Goal: Transaction & Acquisition: Purchase product/service

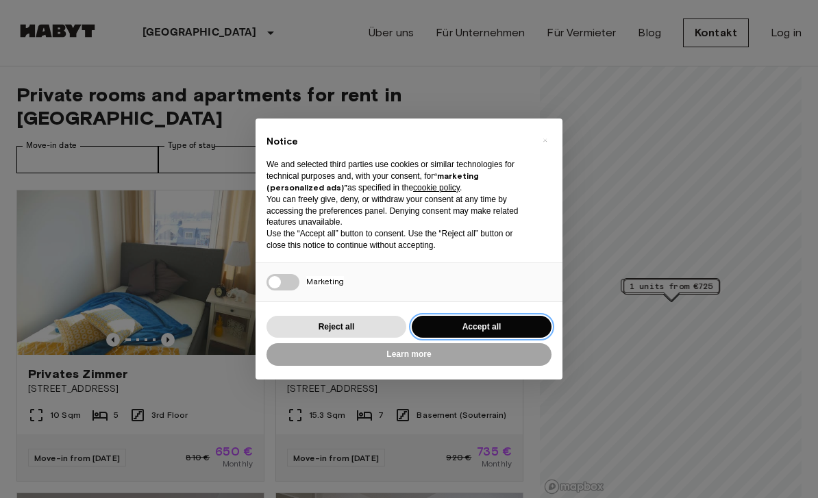
click at [488, 325] on button "Accept all" at bounding box center [482, 327] width 140 height 23
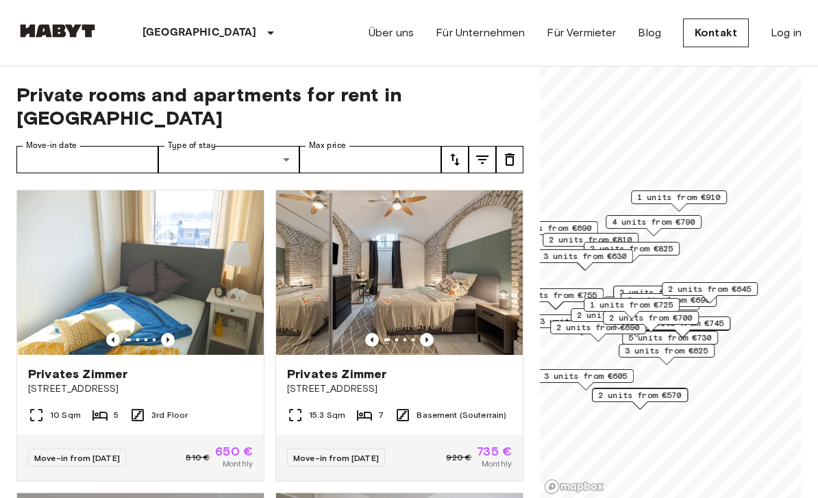
click at [425, 333] on icon "Previous image" at bounding box center [427, 340] width 14 height 14
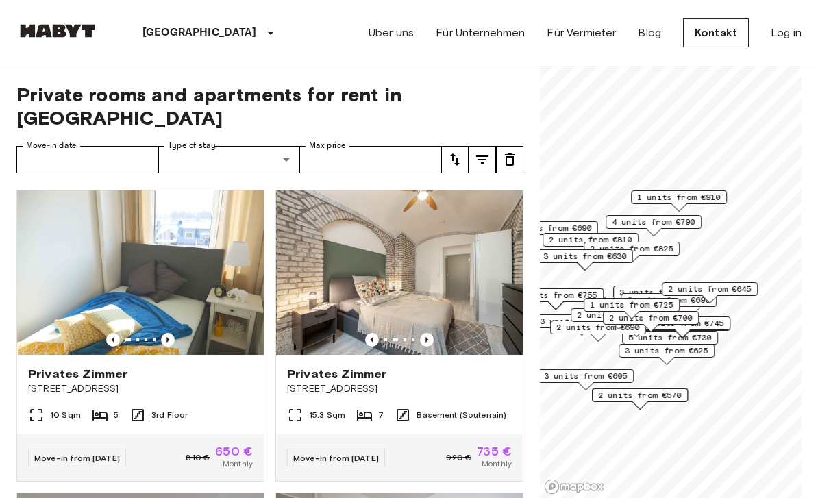
click at [431, 333] on icon "Previous image" at bounding box center [427, 340] width 14 height 14
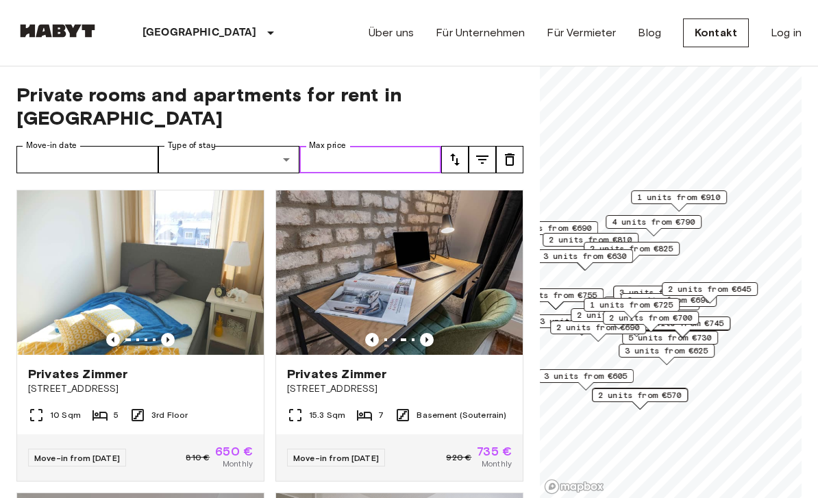
click at [384, 146] on input "Max price" at bounding box center [370, 159] width 142 height 27
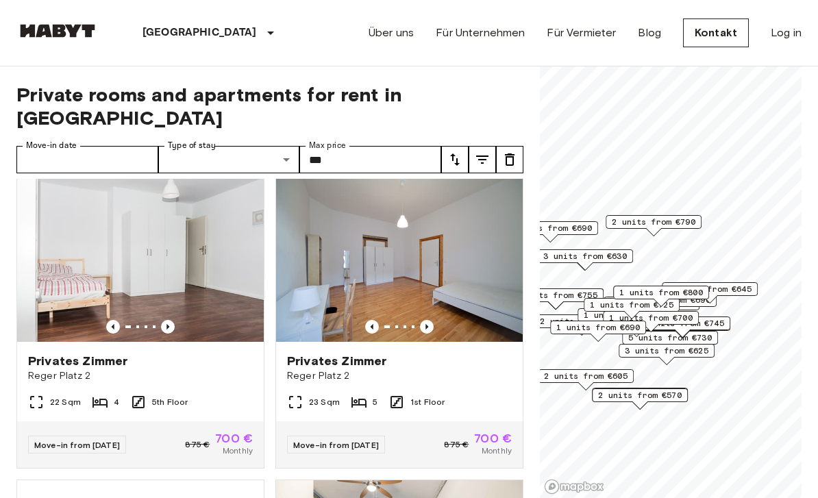
scroll to position [2131, 0]
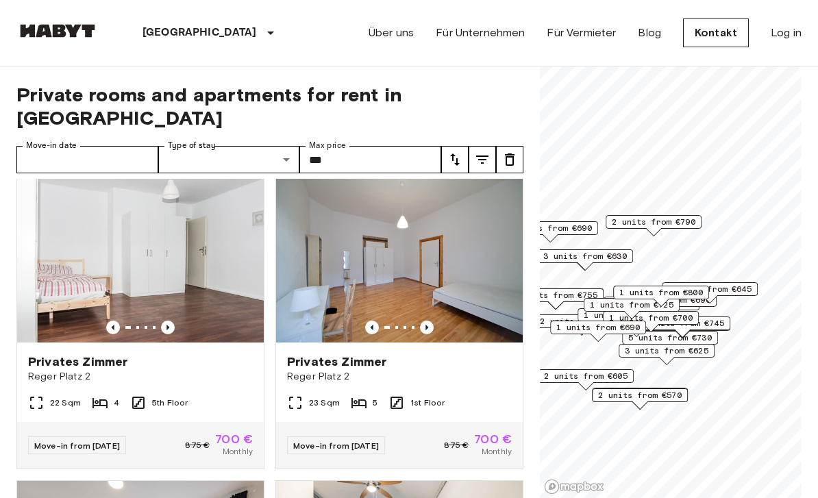
type input "***"
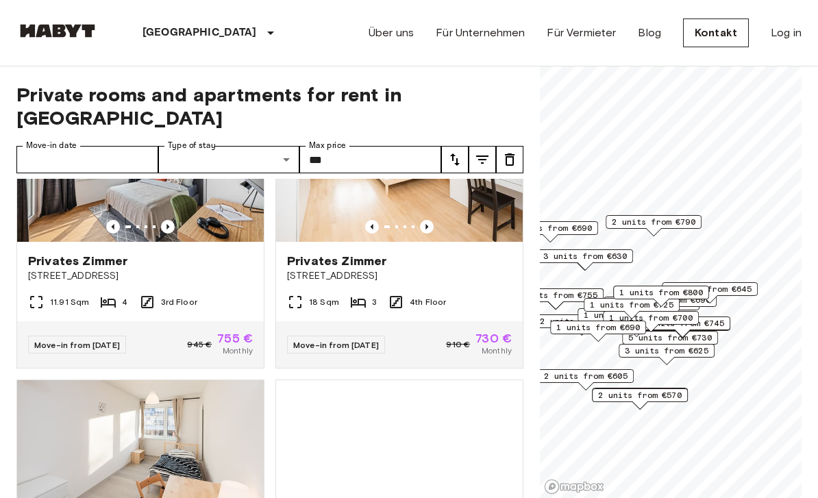
scroll to position [11528, 0]
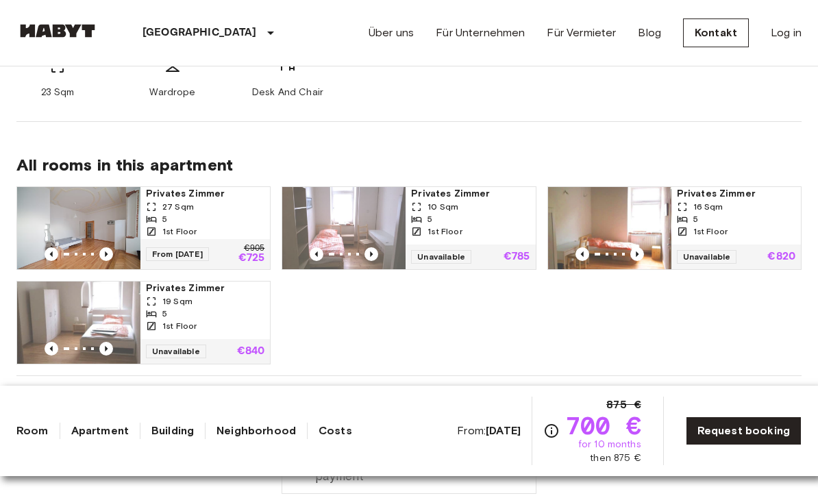
scroll to position [500, 0]
